Goal: Check status: Check status

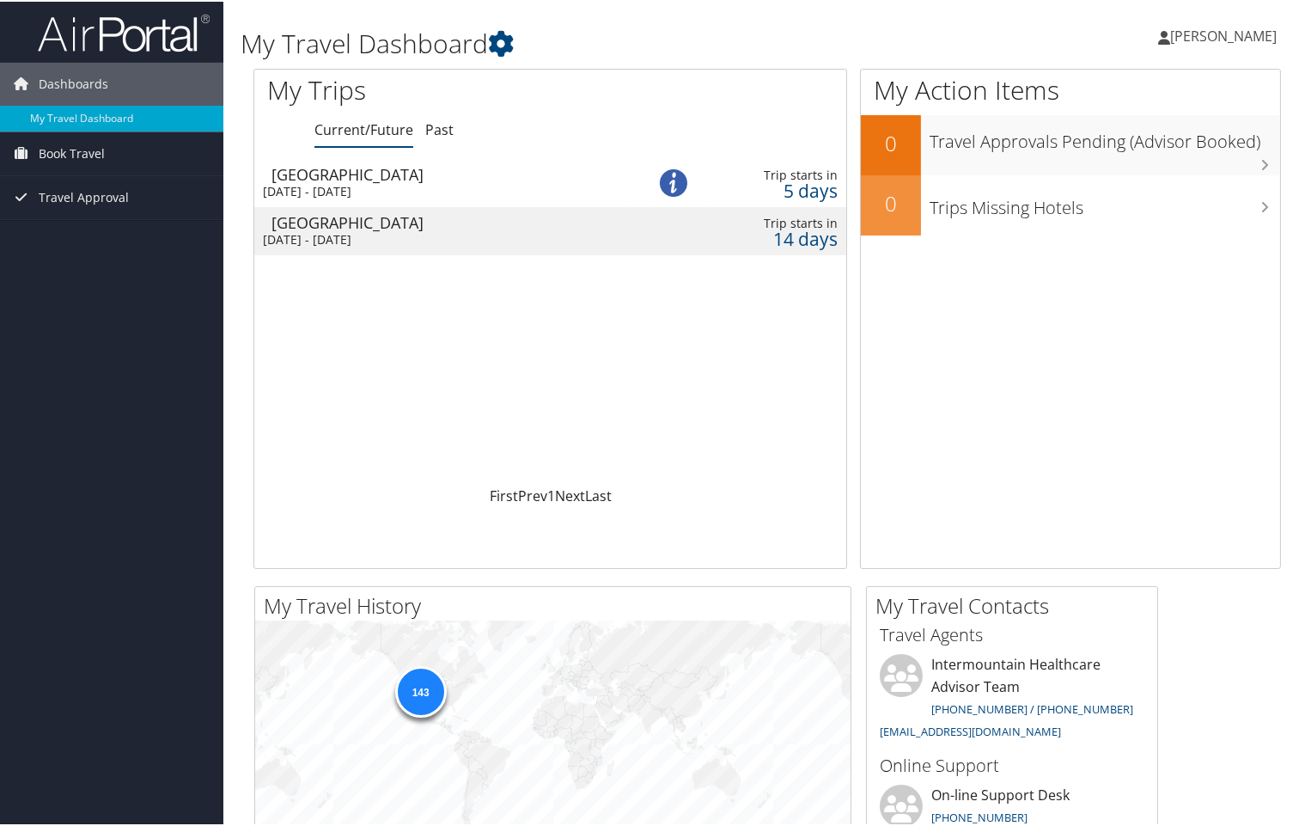
click at [327, 171] on div "[GEOGRAPHIC_DATA]" at bounding box center [449, 172] width 355 height 15
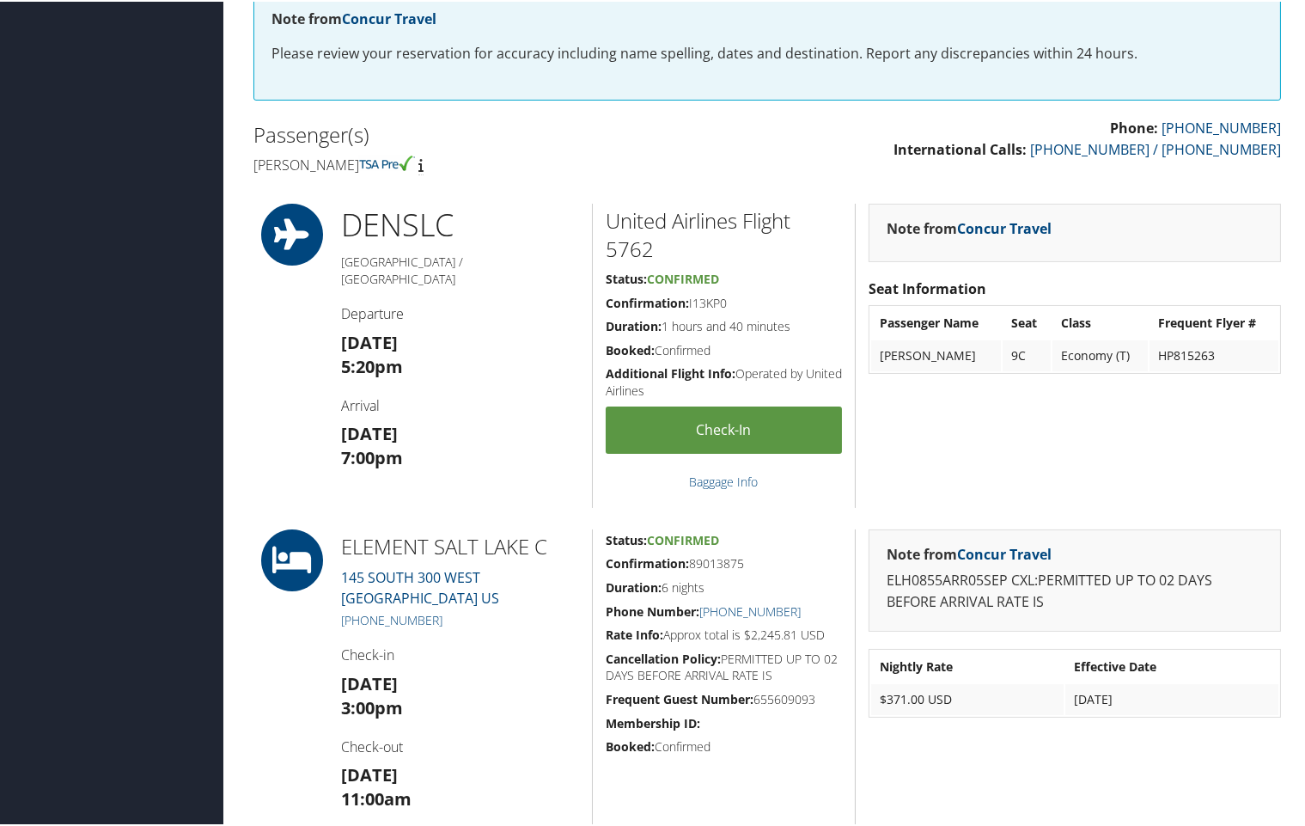
scroll to position [681, 0]
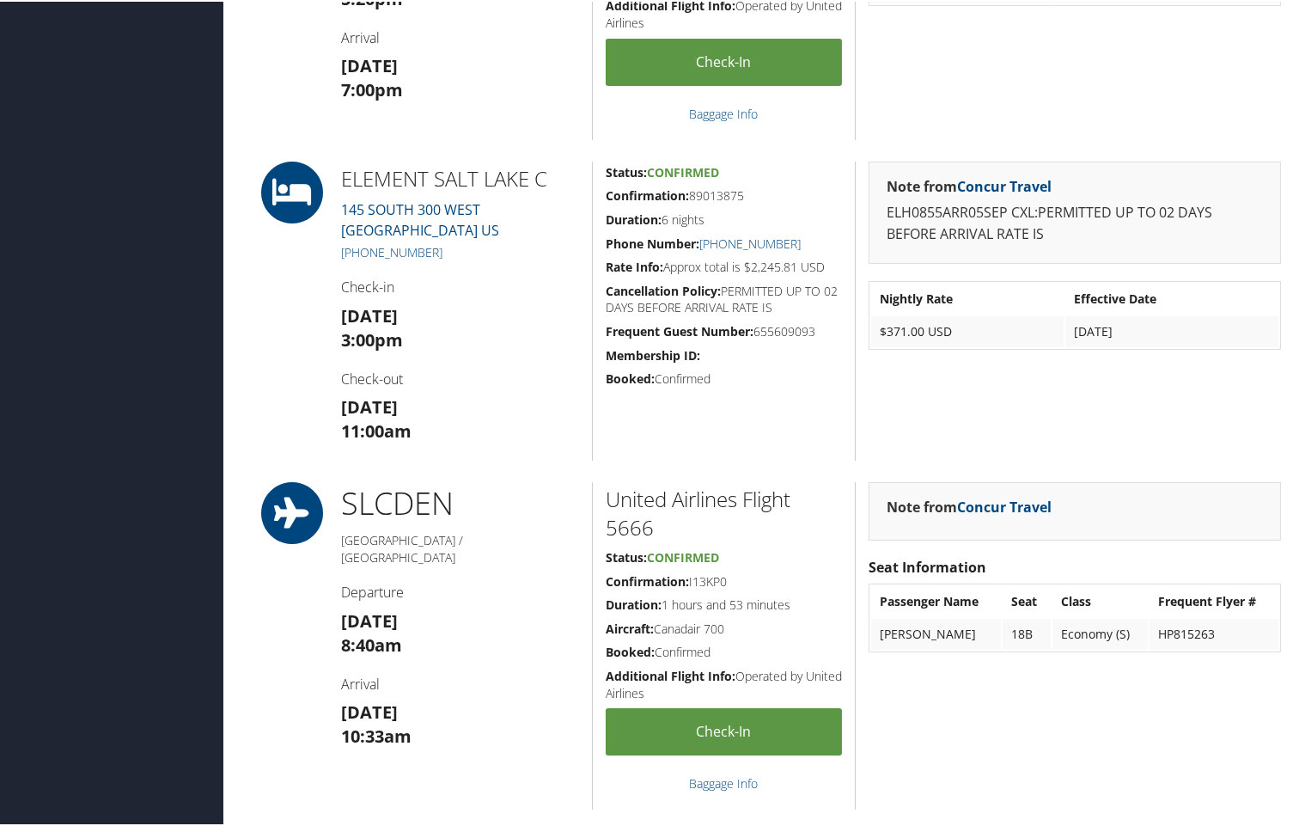
click at [464, 271] on div "ELEMENT SALT LAKE C 145 SOUTH 300 WEST Salt Lake City UT 84101 US +1 (801) 658-…" at bounding box center [460, 309] width 264 height 299
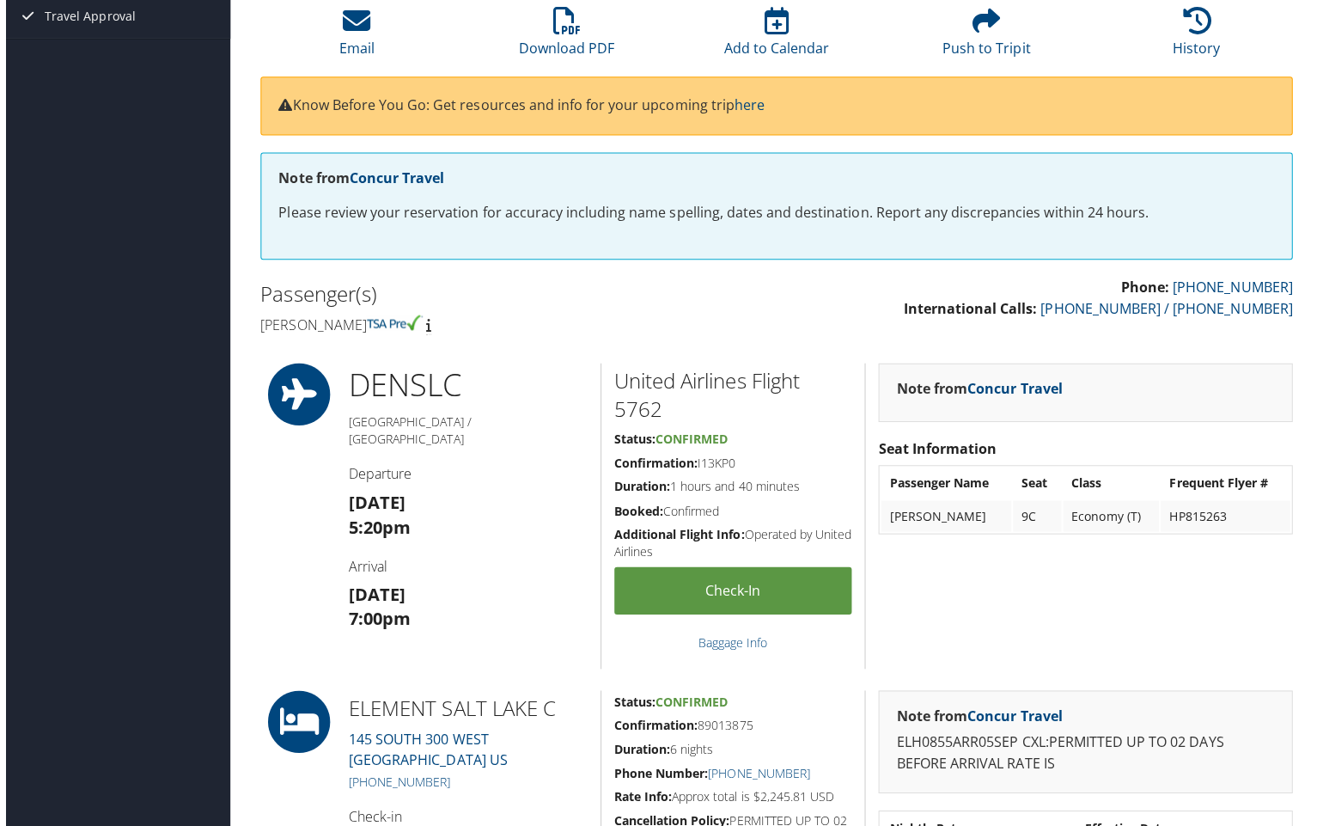
scroll to position [0, 0]
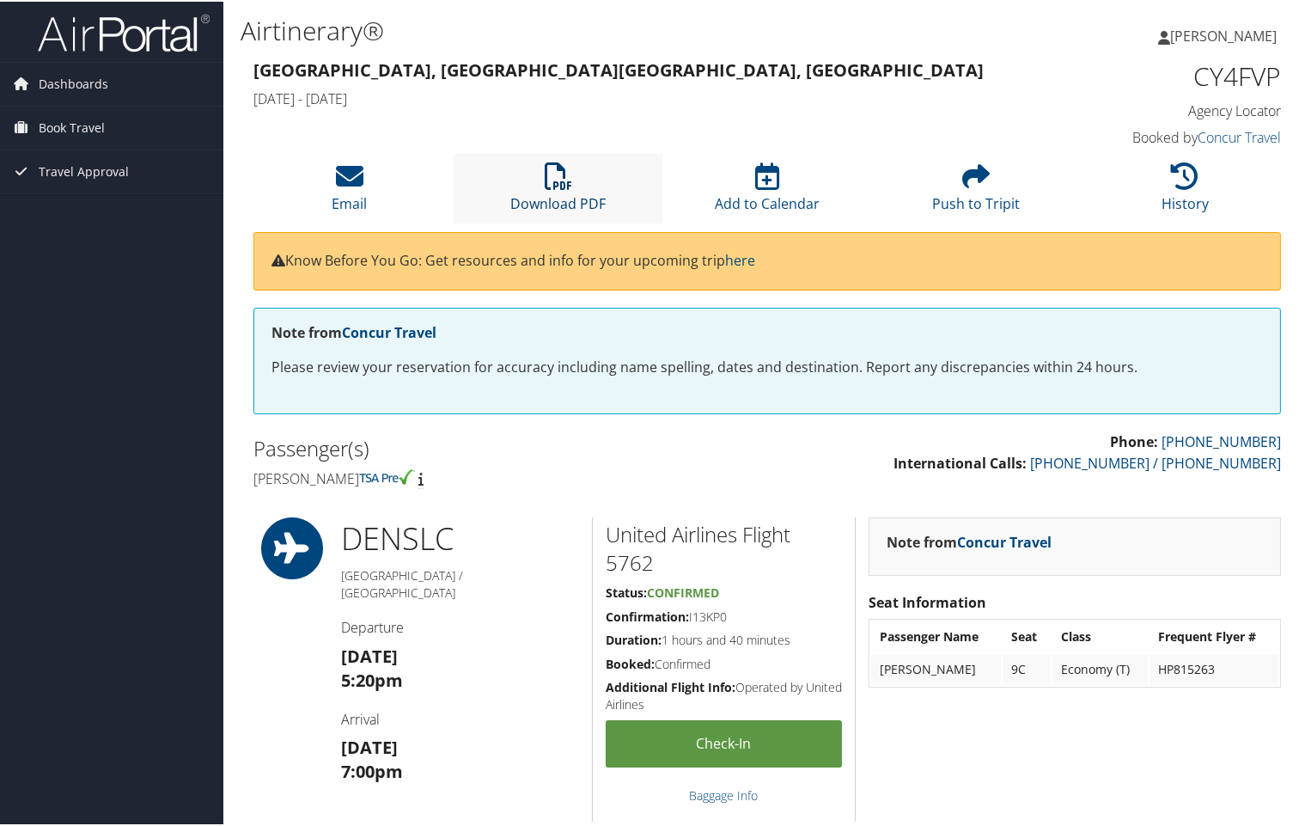
click at [557, 184] on icon at bounding box center [558, 174] width 27 height 27
